Goal: Transaction & Acquisition: Book appointment/travel/reservation

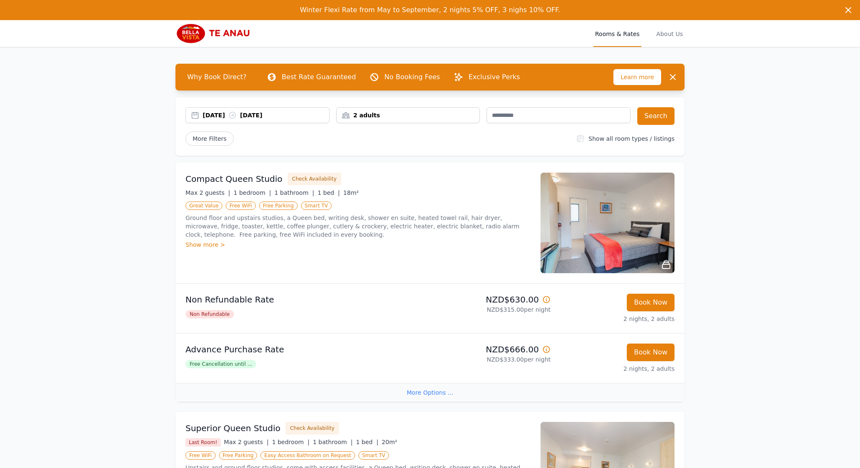
click at [438, 113] on div "2 adults" at bounding box center [408, 115] width 143 height 8
click at [402, 172] on div at bounding box center [399, 172] width 12 height 12
click at [661, 119] on button "Search" at bounding box center [655, 116] width 37 height 18
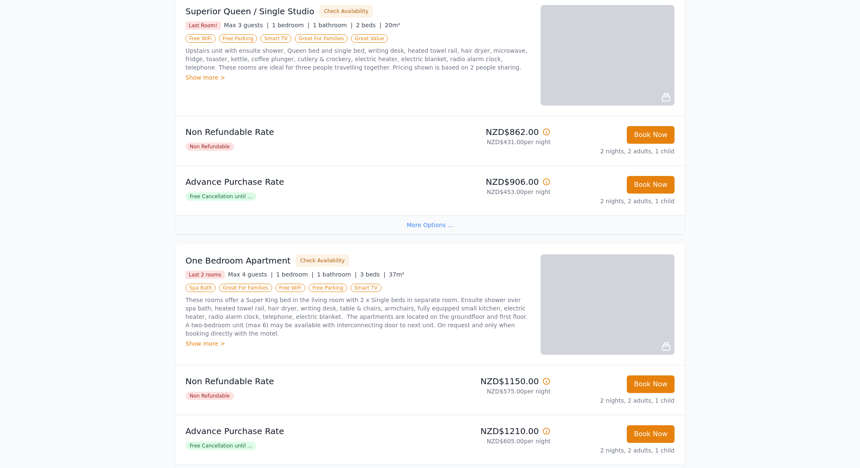
scroll to position [126, 0]
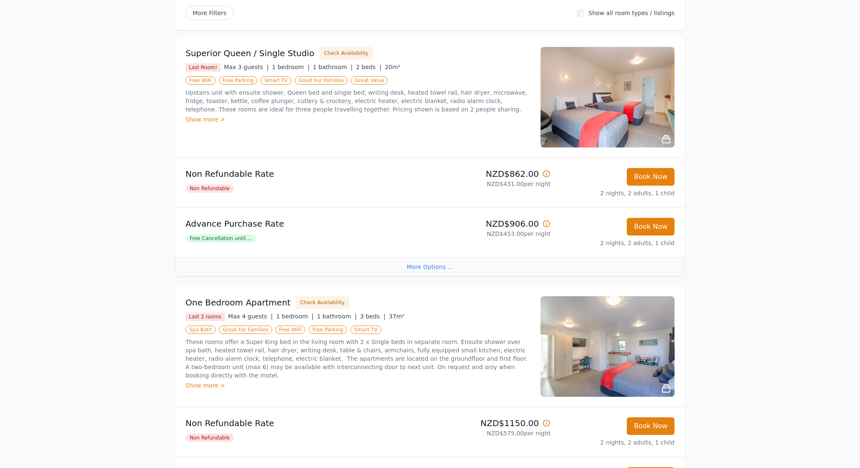
click at [646, 112] on img at bounding box center [607, 97] width 134 height 100
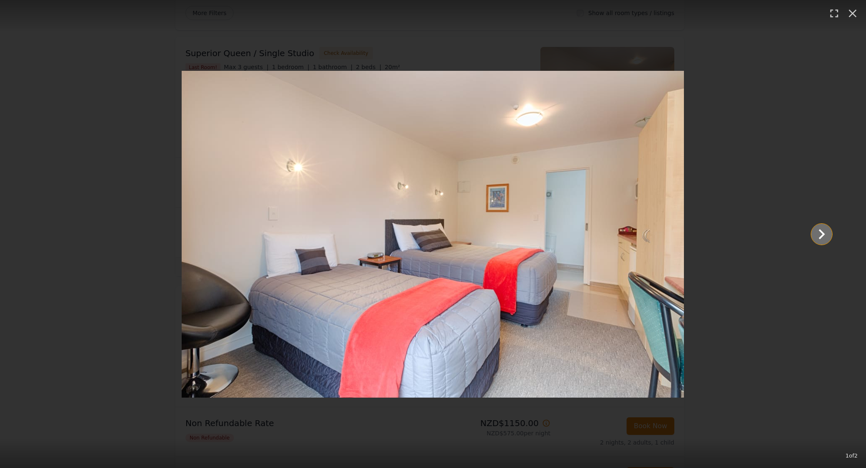
click at [825, 231] on icon "Show slide 2 of 2" at bounding box center [822, 234] width 20 height 20
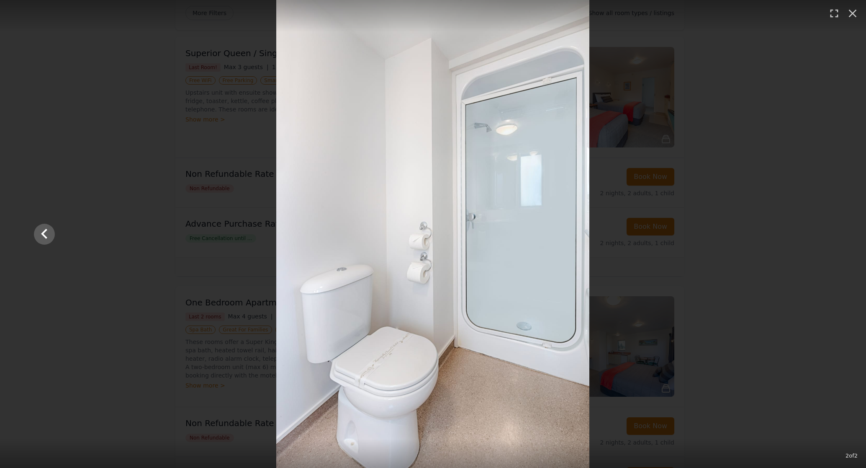
click at [825, 231] on div at bounding box center [434, 234] width 816 height 468
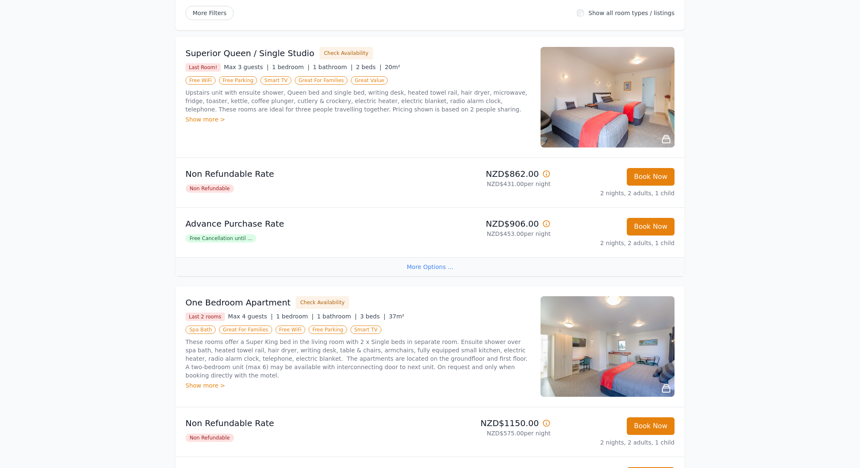
click at [629, 343] on img at bounding box center [607, 346] width 134 height 100
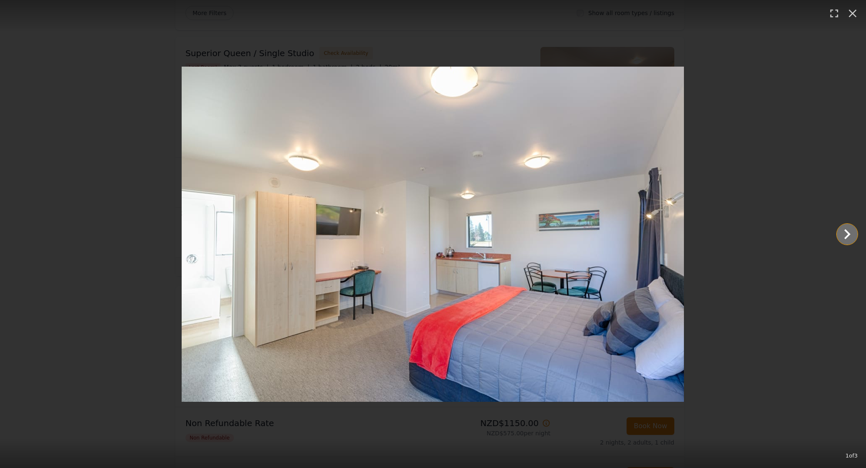
click at [843, 234] on icon "Show slide 2 of 3" at bounding box center [847, 234] width 20 height 20
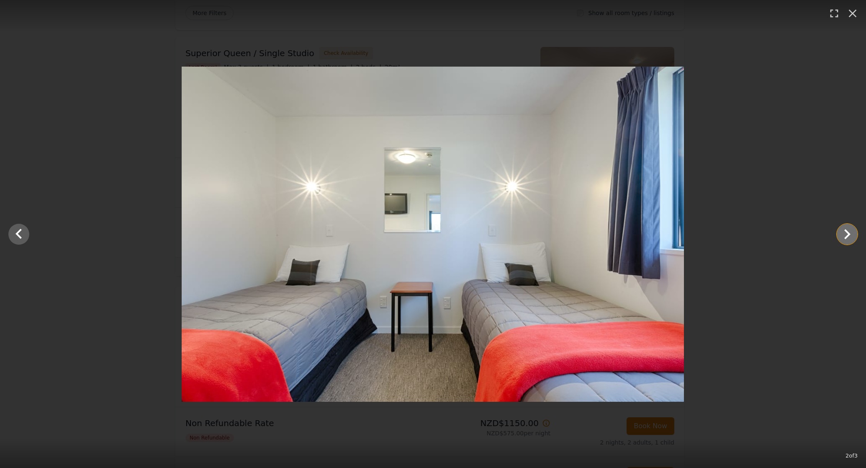
click at [843, 234] on icon "Show slide 3 of 3" at bounding box center [847, 234] width 20 height 20
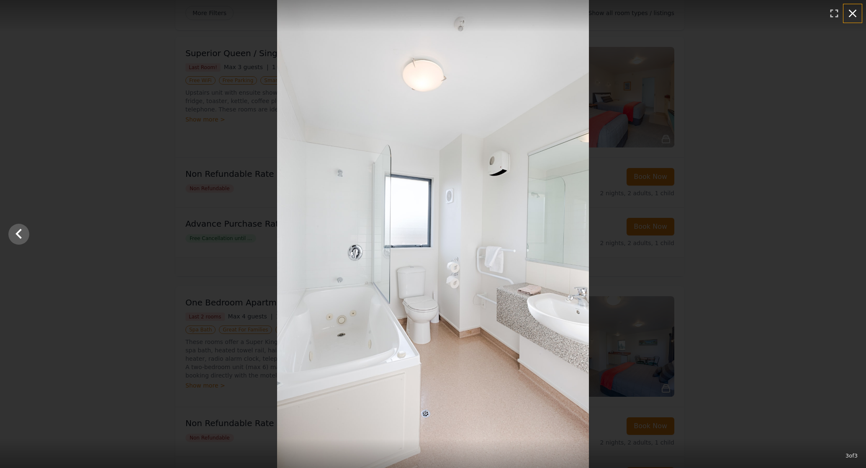
click at [856, 12] on icon "button" at bounding box center [852, 13] width 13 height 13
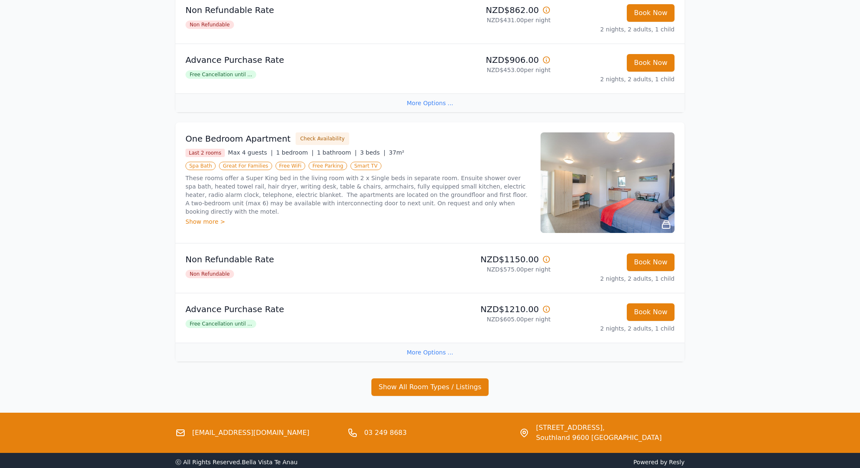
scroll to position [293, 0]
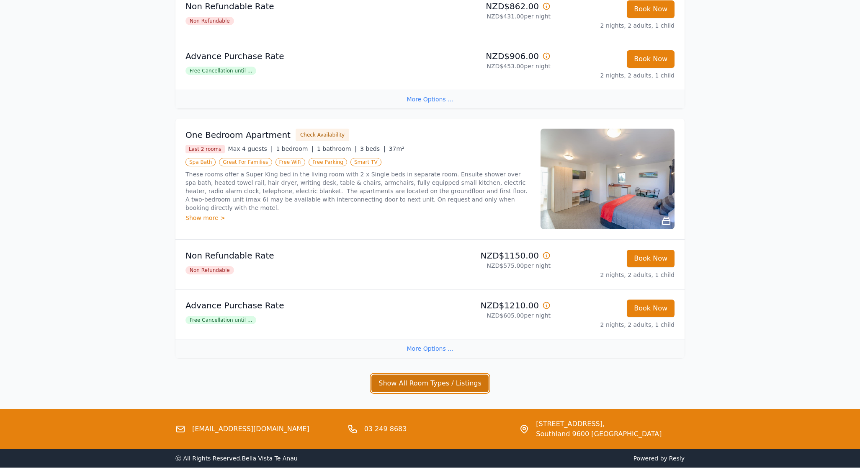
click at [434, 389] on button "Show All Room Types / Listings" at bounding box center [429, 383] width 117 height 18
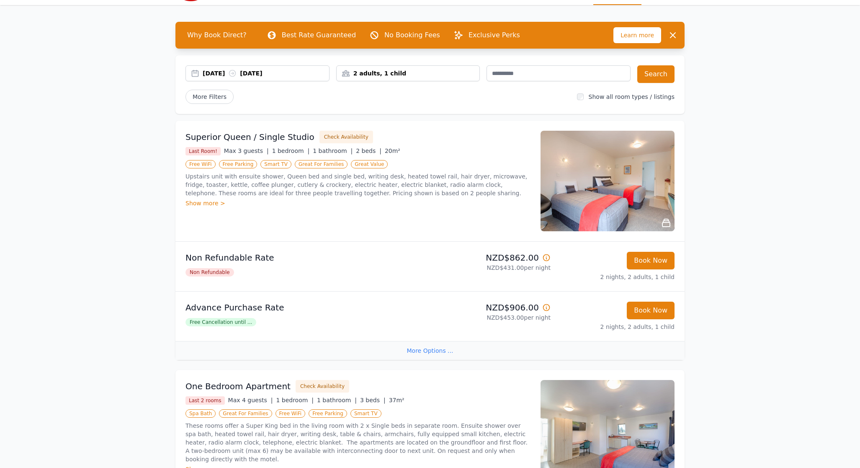
scroll to position [0, 0]
